Goal: Task Accomplishment & Management: Manage account settings

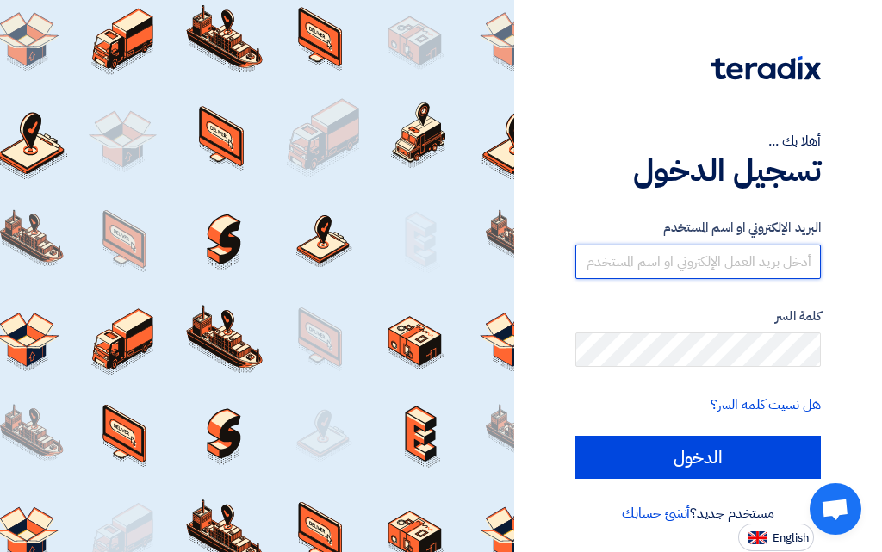
click at [695, 264] on input "text" at bounding box center [698, 262] width 246 height 34
type input "[EMAIL_ADDRESS][DOMAIN_NAME]"
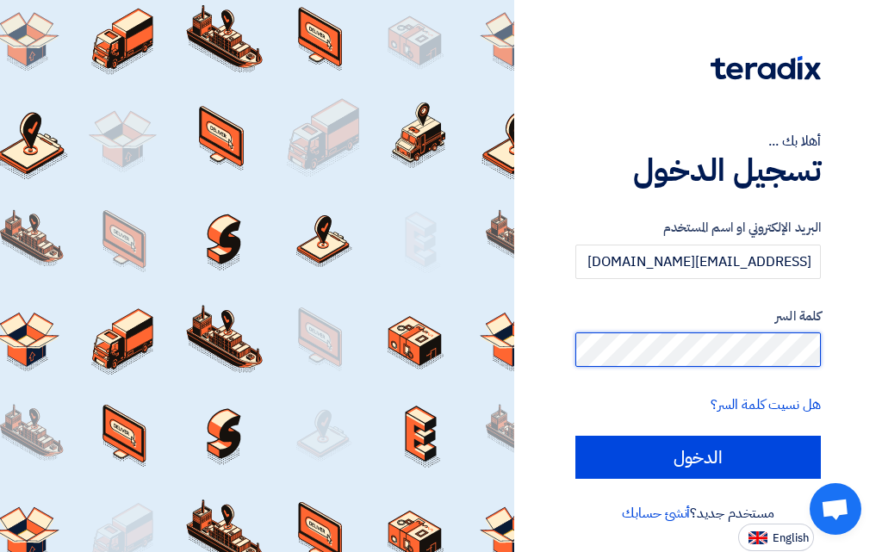
click at [575, 436] on input "الدخول" at bounding box center [698, 457] width 246 height 43
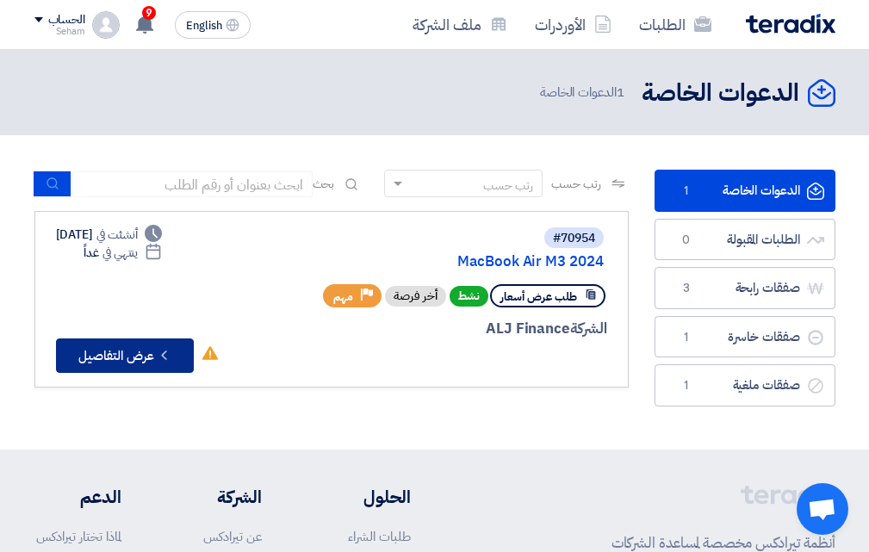
click at [139, 356] on button "Check details عرض التفاصيل" at bounding box center [125, 356] width 138 height 34
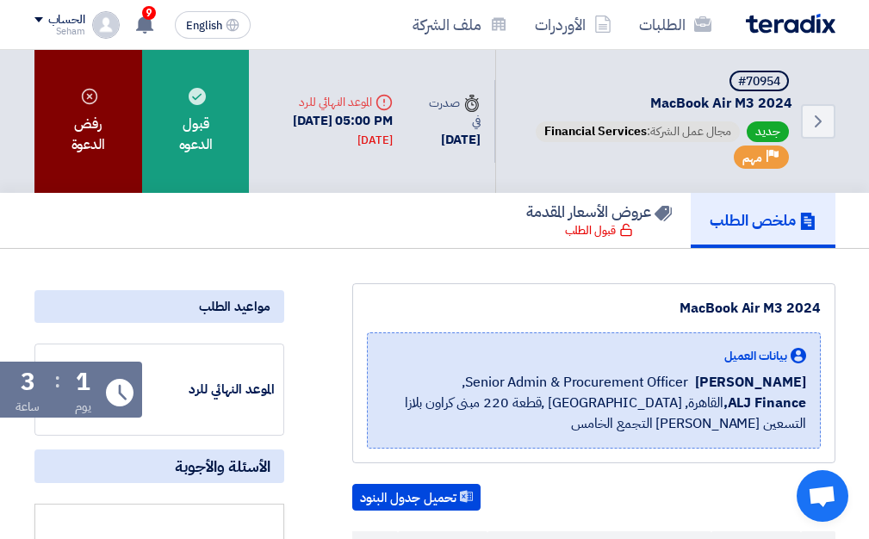
click at [95, 111] on div "رفض الدعوة" at bounding box center [88, 121] width 109 height 143
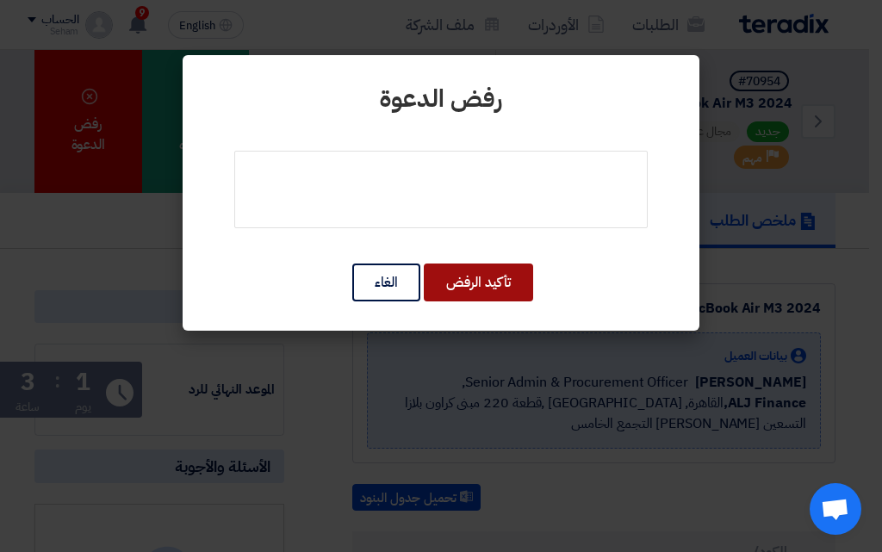
click at [473, 283] on button "تأكيد الرفض" at bounding box center [478, 283] width 109 height 38
